Goal: Task Accomplishment & Management: Use online tool/utility

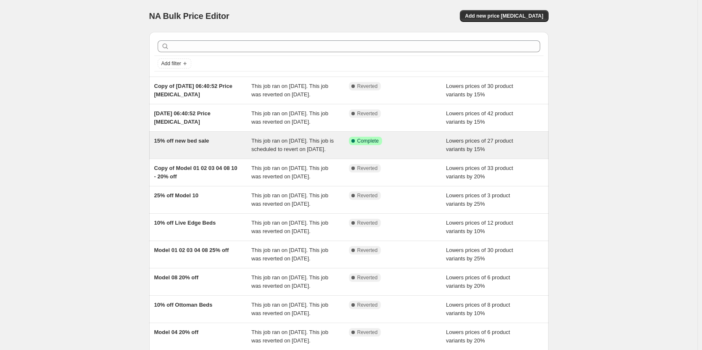
click at [222, 153] on div "15% off new bed sale" at bounding box center [203, 145] width 98 height 17
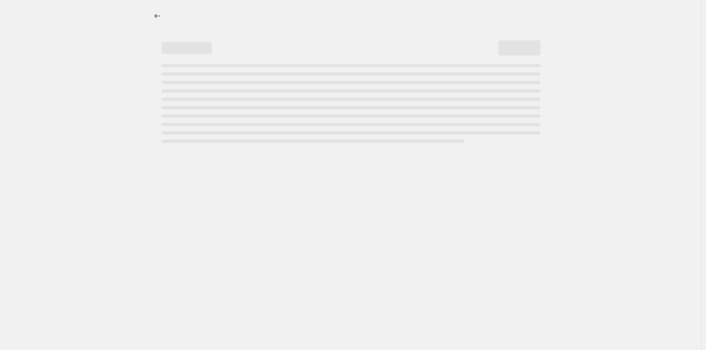
select select "percentage"
